Goal: Communication & Community: Answer question/provide support

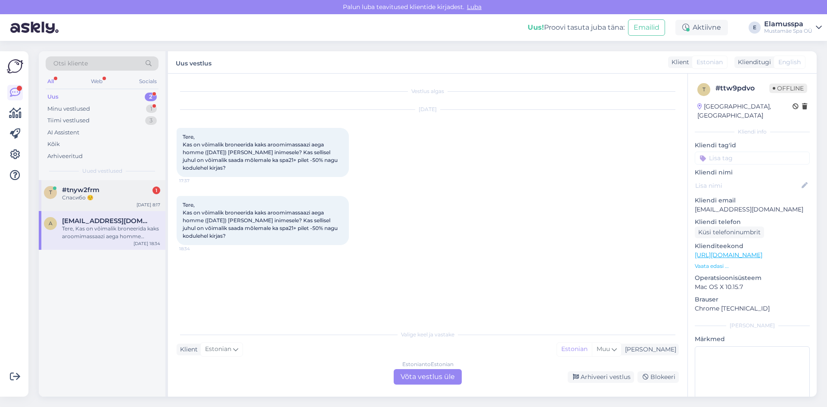
click at [117, 197] on div "Спасибо ☺️" at bounding box center [111, 198] width 98 height 8
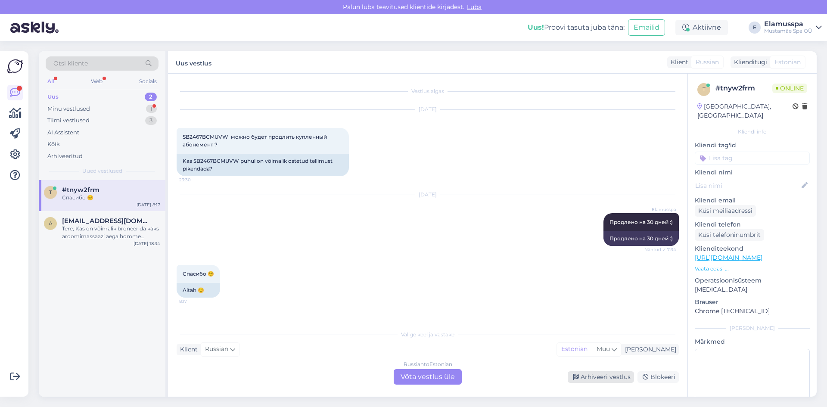
click at [584, 371] on div "Arhiveeri vestlus" at bounding box center [601, 377] width 66 height 12
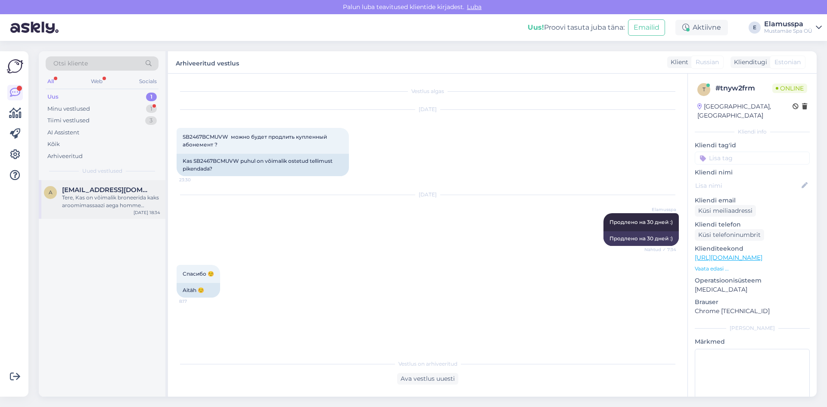
click at [93, 195] on div "Tere, Kas on võimalik broneerida kaks aroomimassaazi aega homme ([DATE]) [PERSO…" at bounding box center [111, 202] width 98 height 16
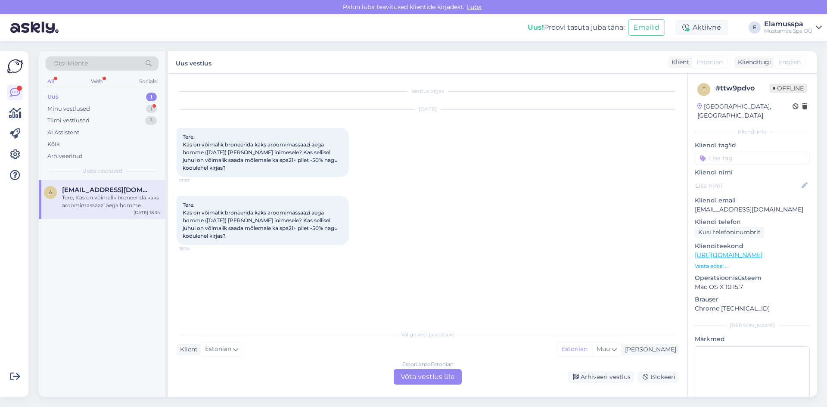
click at [440, 381] on div "Estonian to Estonian Võta vestlus üle" at bounding box center [428, 377] width 68 height 16
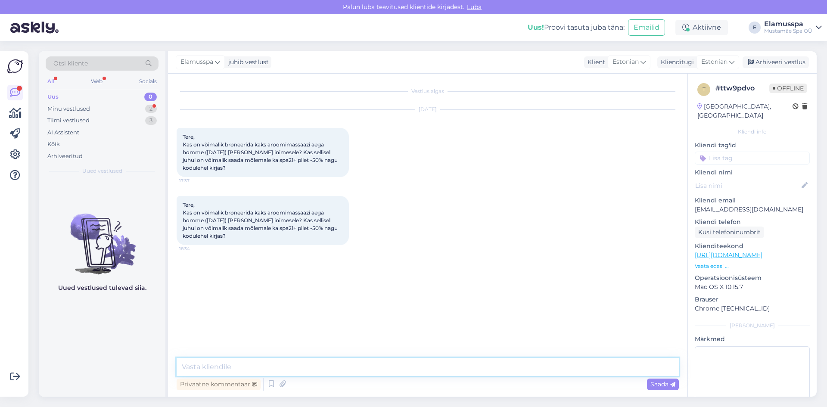
click at [319, 368] on textarea at bounding box center [428, 367] width 502 height 18
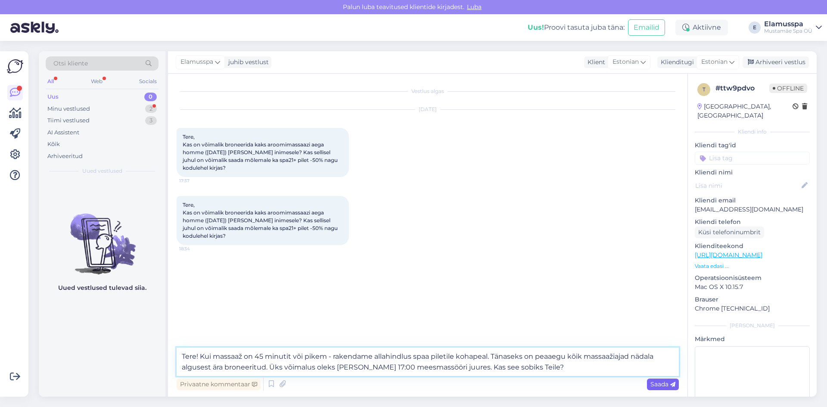
type textarea "Tere! Kui massaaž on 45 minutit või pikem - rakendame allahindlus spaa piletile…"
click at [652, 384] on span "Saada" at bounding box center [663, 385] width 25 height 8
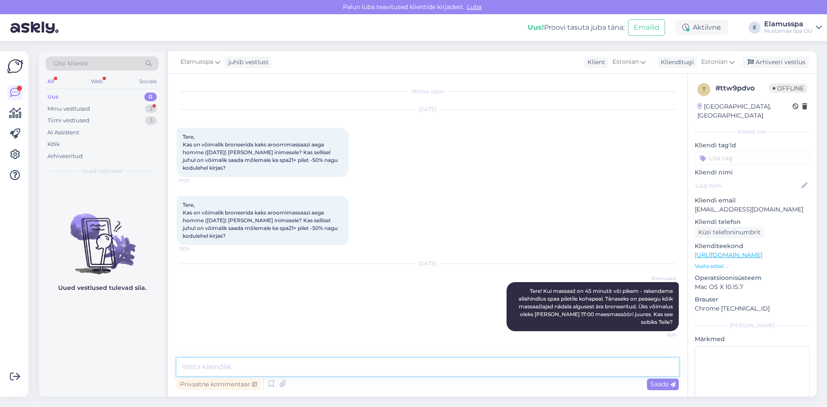
click at [579, 369] on textarea at bounding box center [428, 367] width 502 height 18
type textarea "k"
type textarea "Kui 17:00 sobiks, [PERSON_NAME] nimi ja telefon ka."
click at [665, 387] on span "Saada" at bounding box center [663, 385] width 25 height 8
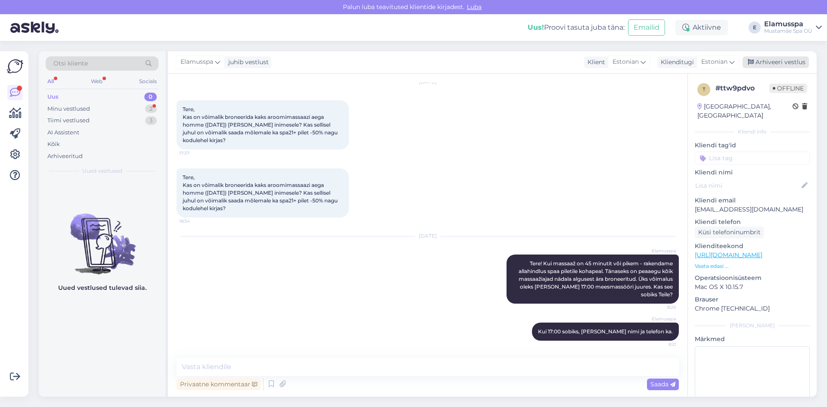
click at [774, 63] on div "Arhiveeri vestlus" at bounding box center [776, 62] width 66 height 12
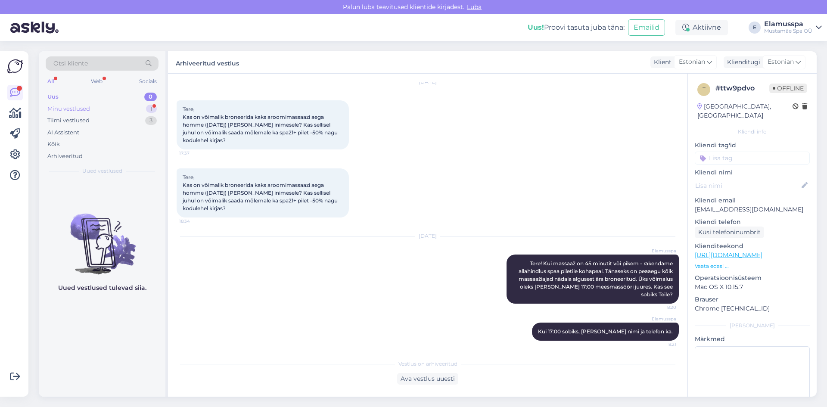
click at [86, 106] on div "Minu vestlused" at bounding box center [68, 109] width 43 height 9
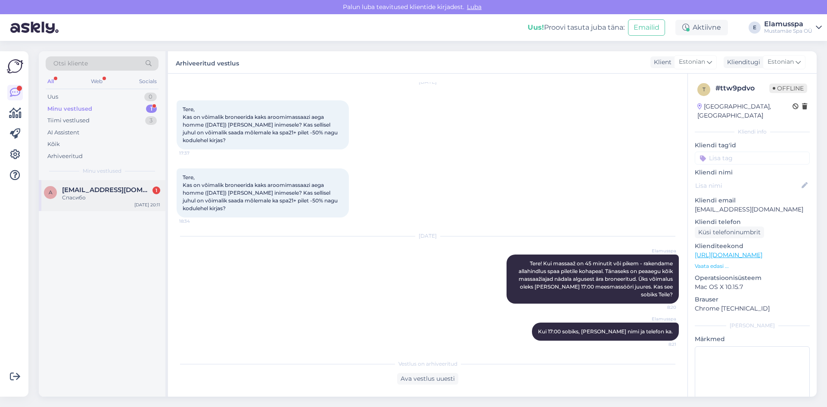
drag, startPoint x: 89, startPoint y: 175, endPoint x: 89, endPoint y: 185, distance: 9.9
click at [89, 180] on div "Otsi kliente All Web Socials Uus 0 Minu vestlused 1 Tiimi vestlused 3 AI Assist…" at bounding box center [102, 115] width 127 height 129
click at [89, 185] on div "a [EMAIL_ADDRESS][DOMAIN_NAME] 1 Спасибо [DATE] 20:11" at bounding box center [102, 195] width 127 height 31
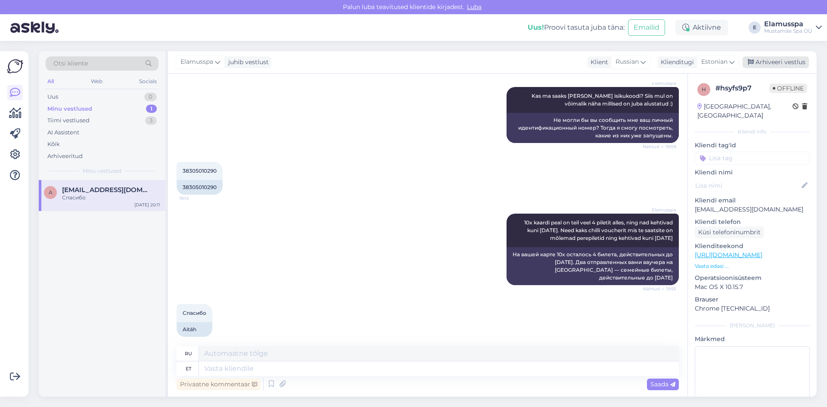
click at [780, 66] on div "Arhiveeri vestlus" at bounding box center [776, 62] width 66 height 12
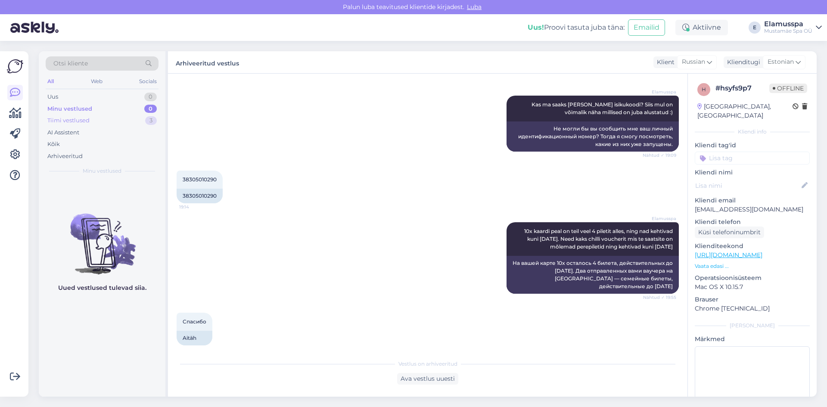
click at [101, 119] on div "Tiimi vestlused 3" at bounding box center [102, 121] width 113 height 12
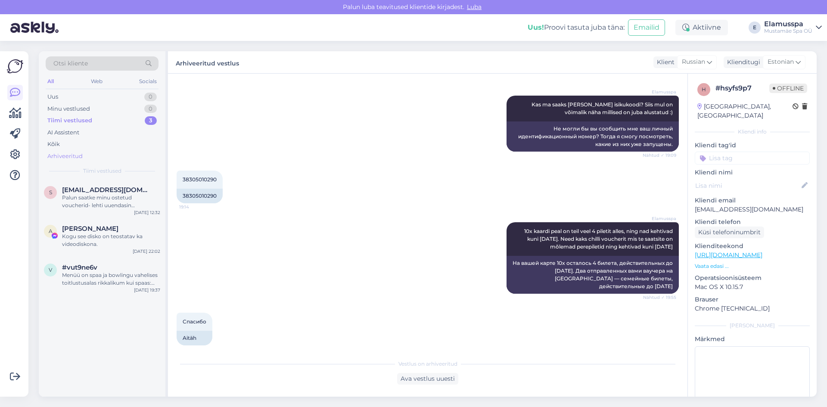
click at [75, 160] on div "Arhiveeritud" at bounding box center [102, 156] width 113 height 12
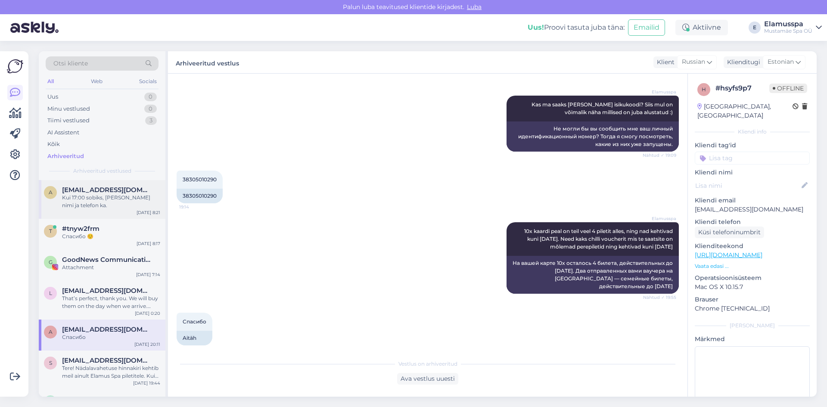
click at [109, 197] on div "Kui 17:00 sobiks, [PERSON_NAME] nimi ja telefon ka." at bounding box center [111, 202] width 98 height 16
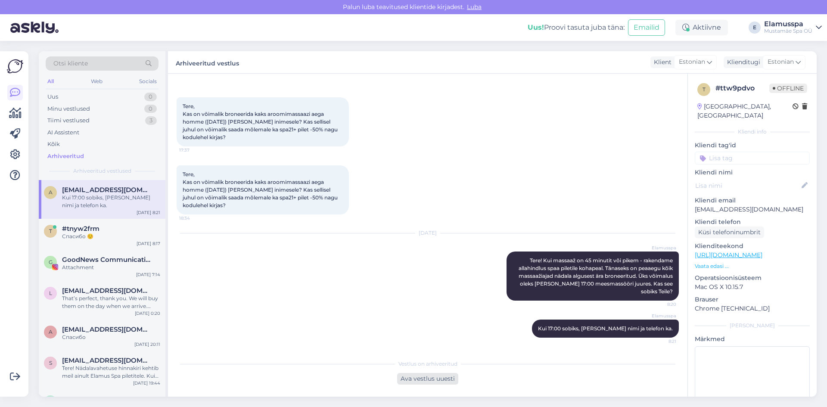
click at [422, 377] on div "Ava vestlus uuesti" at bounding box center [427, 379] width 61 height 12
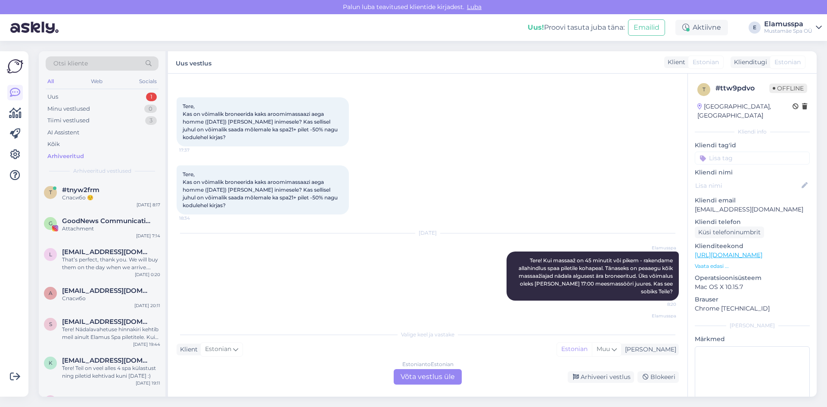
click at [409, 368] on div "Estonian to Estonian" at bounding box center [428, 365] width 51 height 8
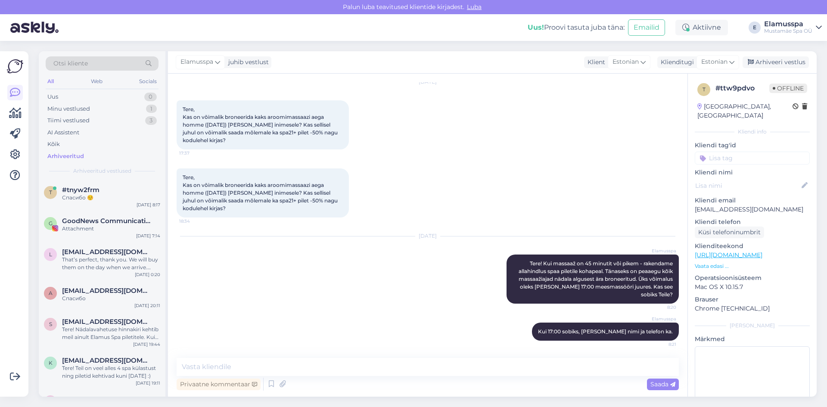
click at [408, 374] on textarea at bounding box center [428, 367] width 502 height 18
type textarea "Anname Teile teada, et 17:00 aega on nüüd broneeritud."
click at [651, 384] on span "Saada" at bounding box center [663, 385] width 25 height 8
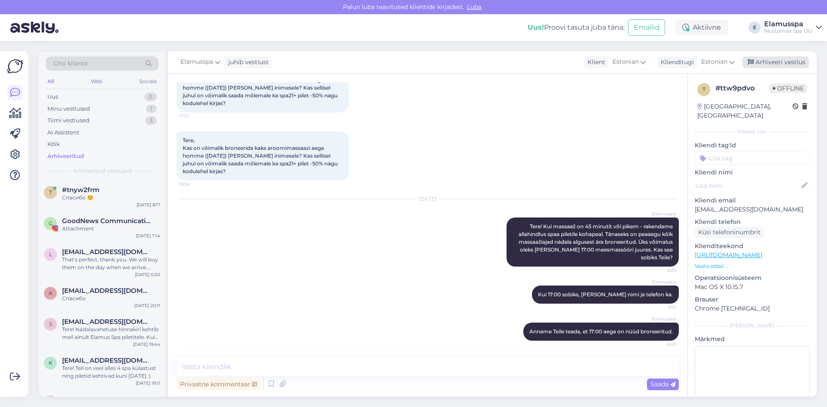
click at [781, 57] on div "Arhiveeri vestlus" at bounding box center [776, 62] width 66 height 12
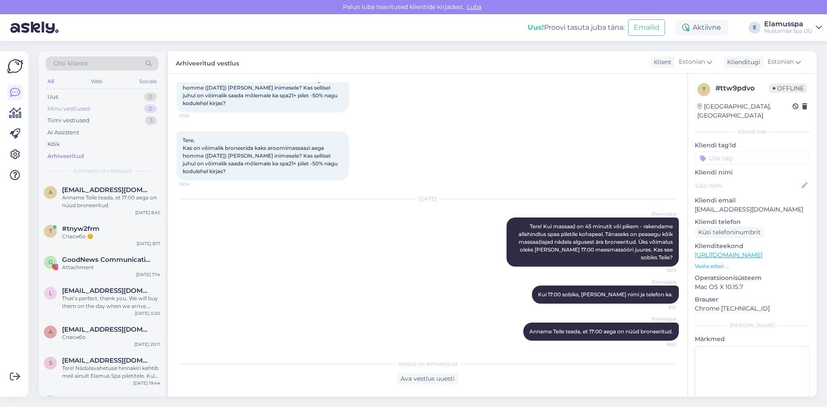
click at [79, 110] on div "Minu vestlused" at bounding box center [68, 109] width 43 height 9
